Goal: Transaction & Acquisition: Purchase product/service

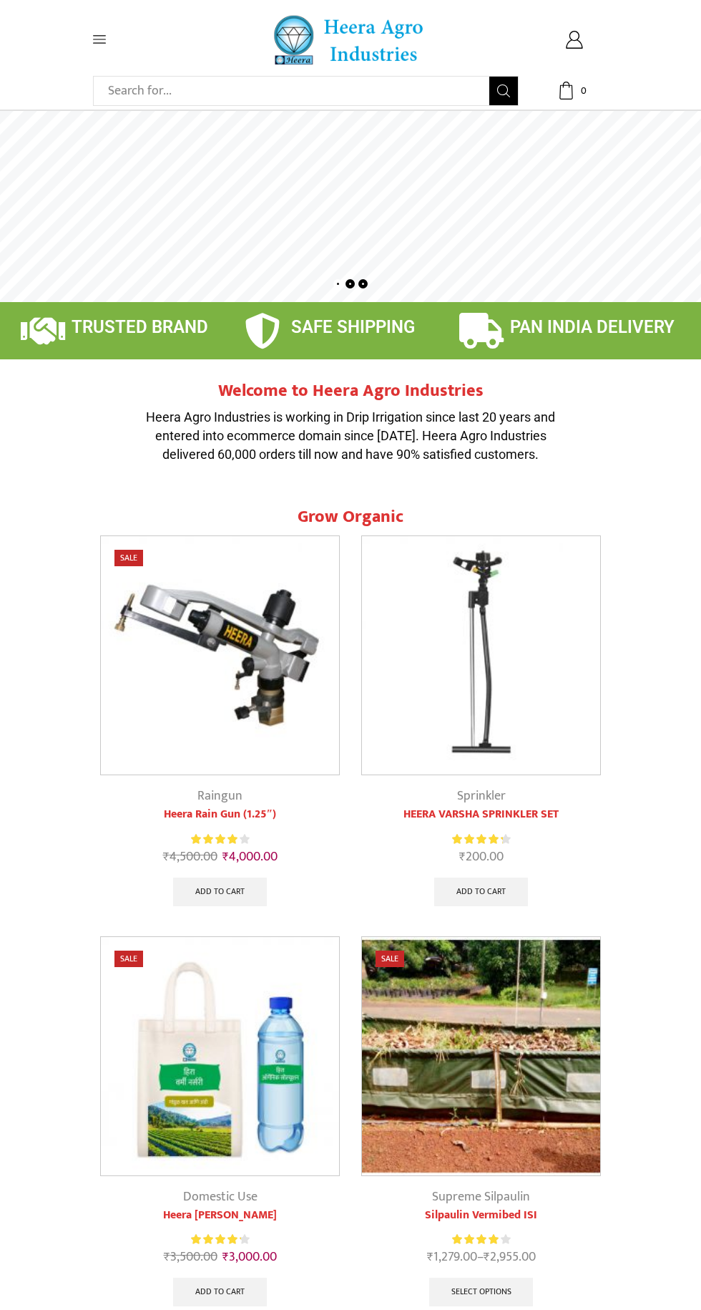
click at [99, 39] on icon at bounding box center [99, 40] width 13 height 8
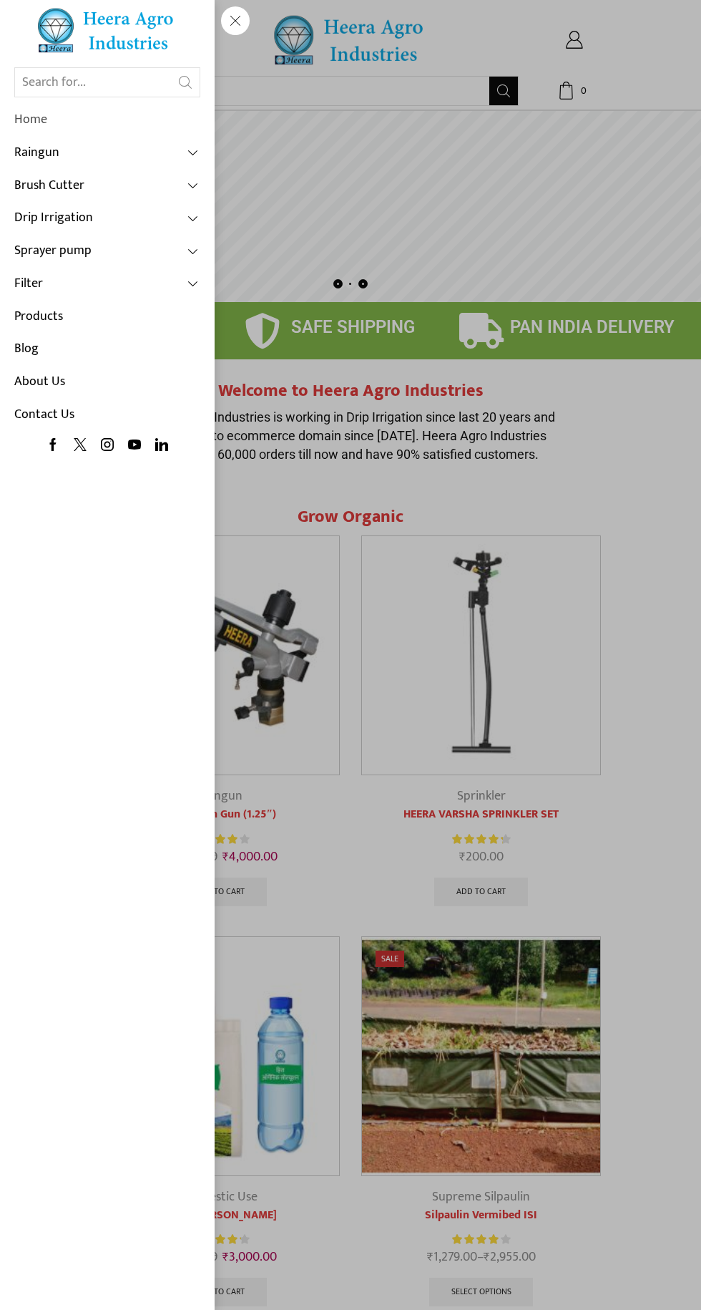
click at [47, 116] on link "Home" at bounding box center [107, 120] width 186 height 33
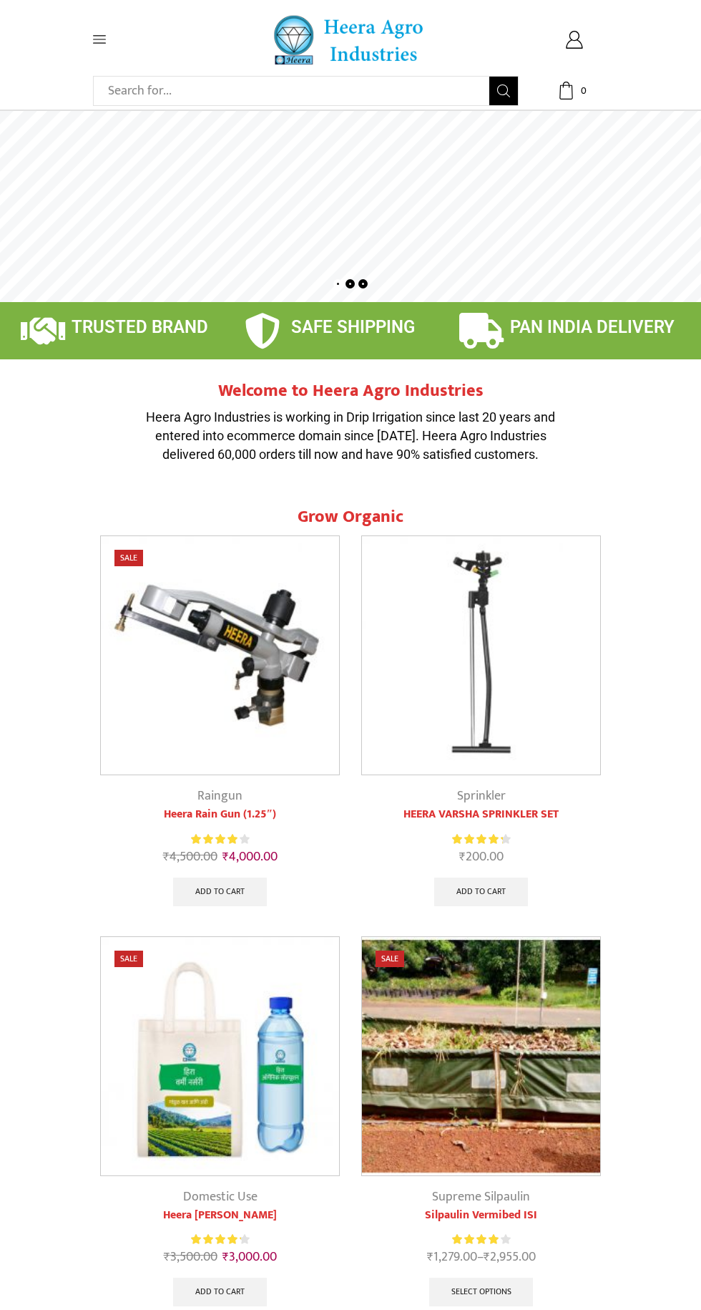
click at [356, 200] on span at bounding box center [350, 206] width 701 height 191
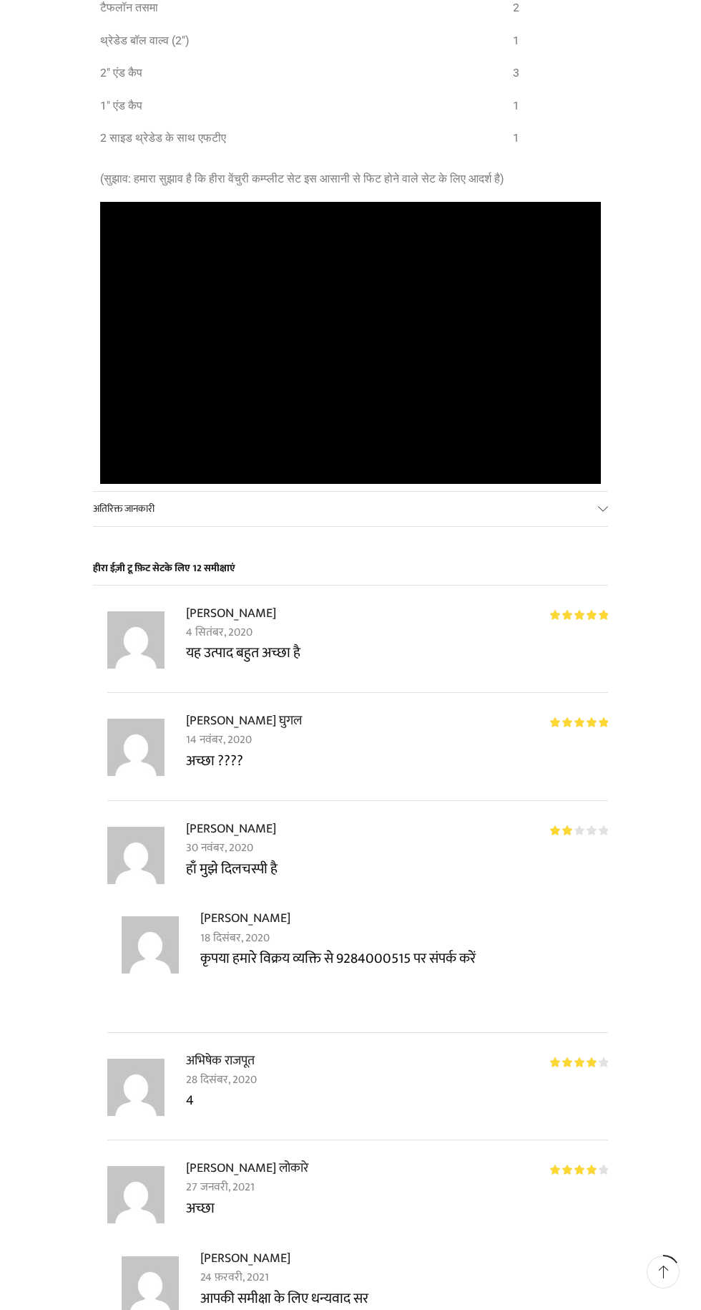
scroll to position [1650, 0]
